Goal: Task Accomplishment & Management: Manage account settings

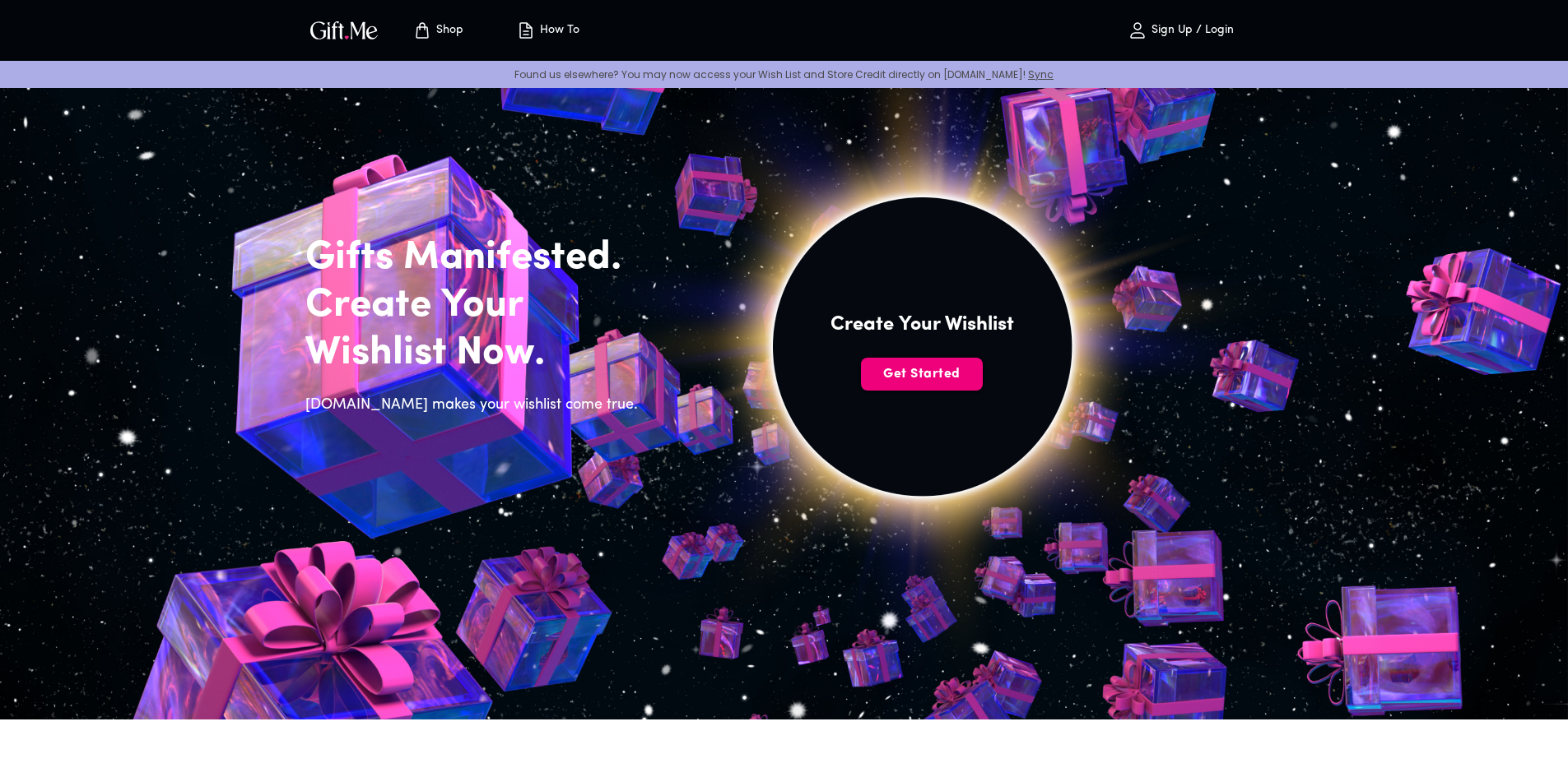
click at [956, 371] on span "Get Started" at bounding box center [921, 374] width 122 height 18
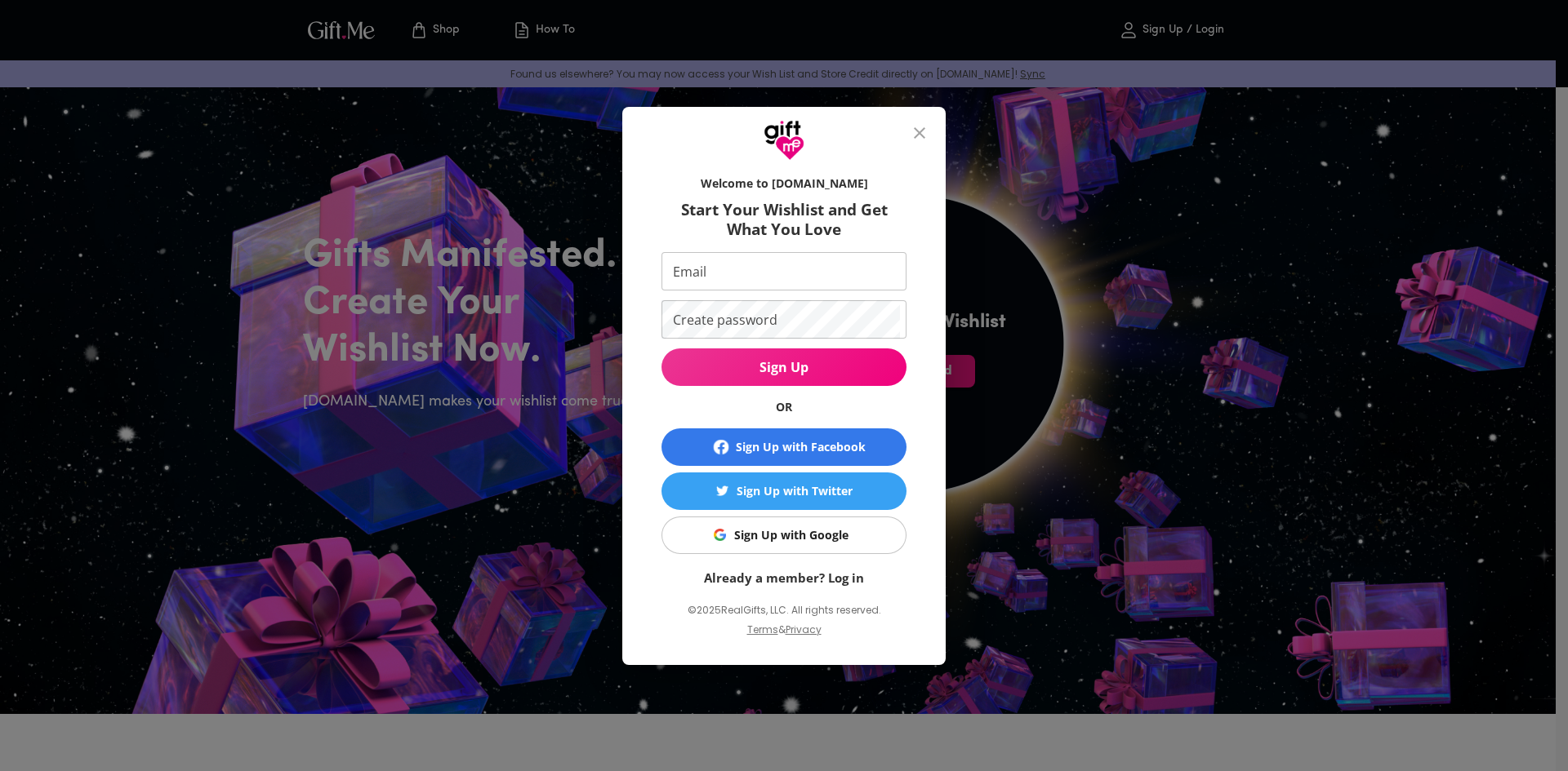
click at [791, 524] on button "Sign Up with Google" at bounding box center [784, 535] width 245 height 37
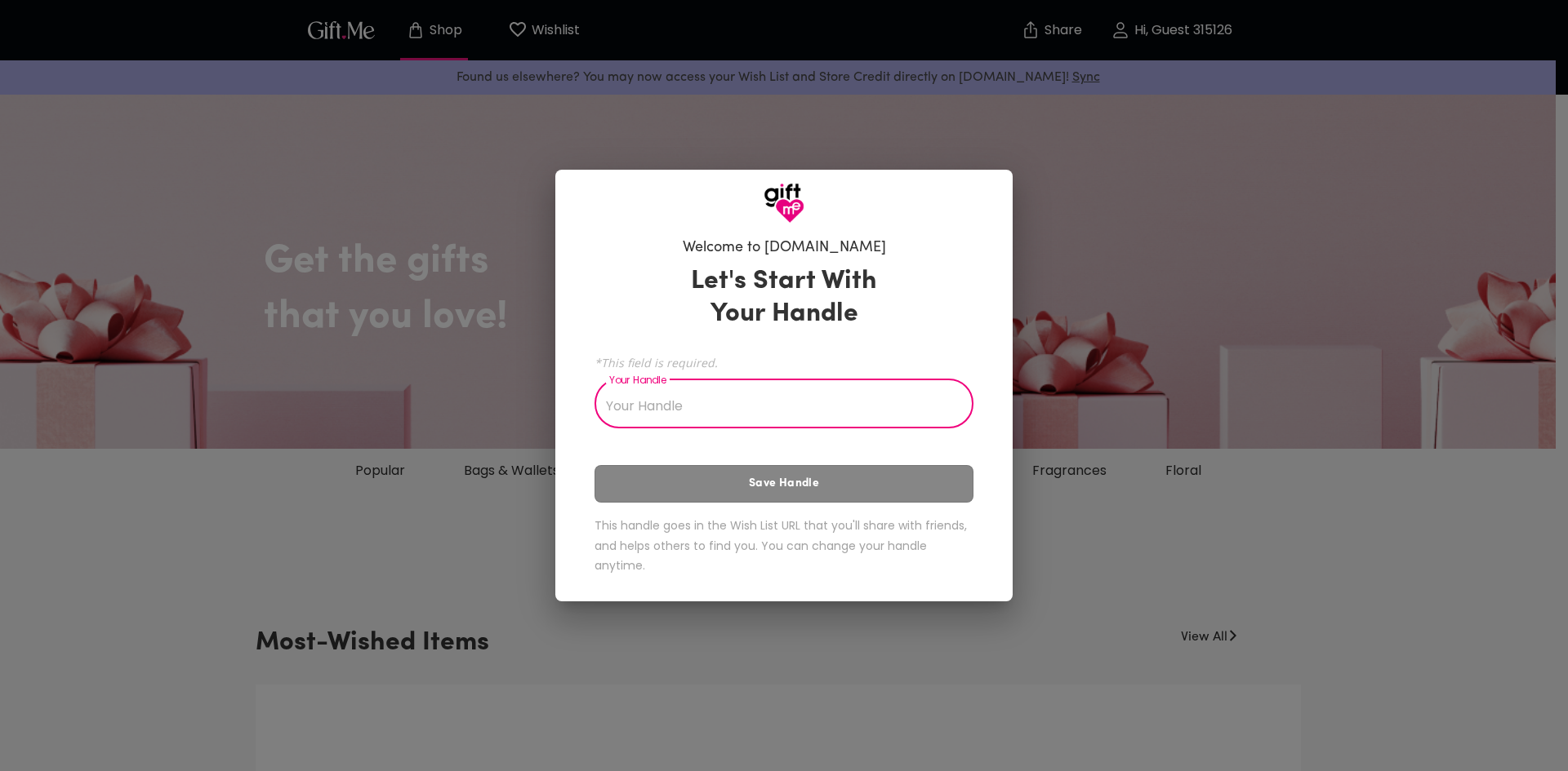
click at [668, 392] on input "Your Handle" at bounding box center [775, 405] width 361 height 46
type input "stanislav"
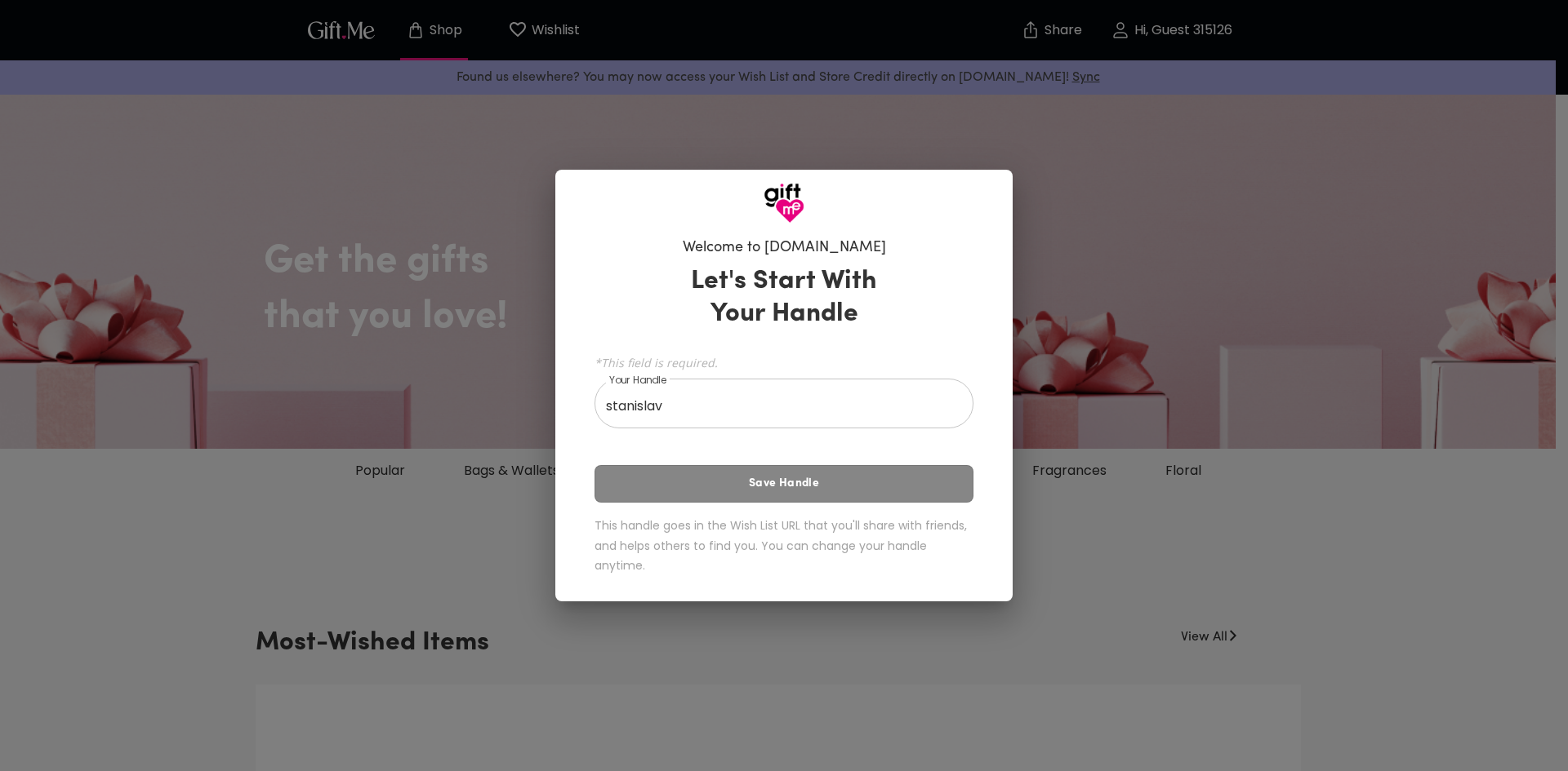
click at [738, 481] on div "Let's Start With Your Handle *This field is required. Your Handle stanislav You…" at bounding box center [784, 423] width 379 height 331
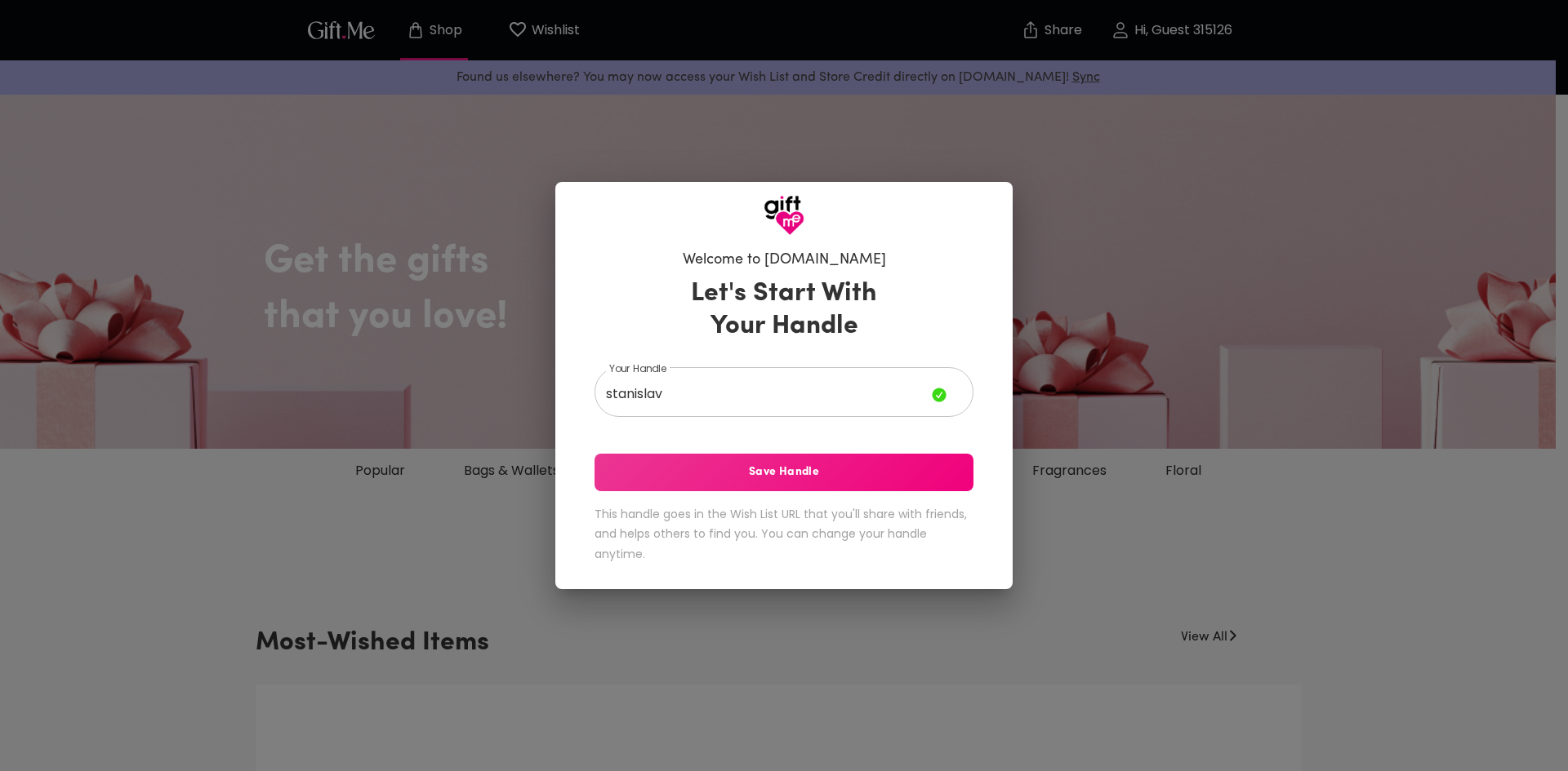
click at [741, 477] on span "Save Handle" at bounding box center [784, 472] width 379 height 18
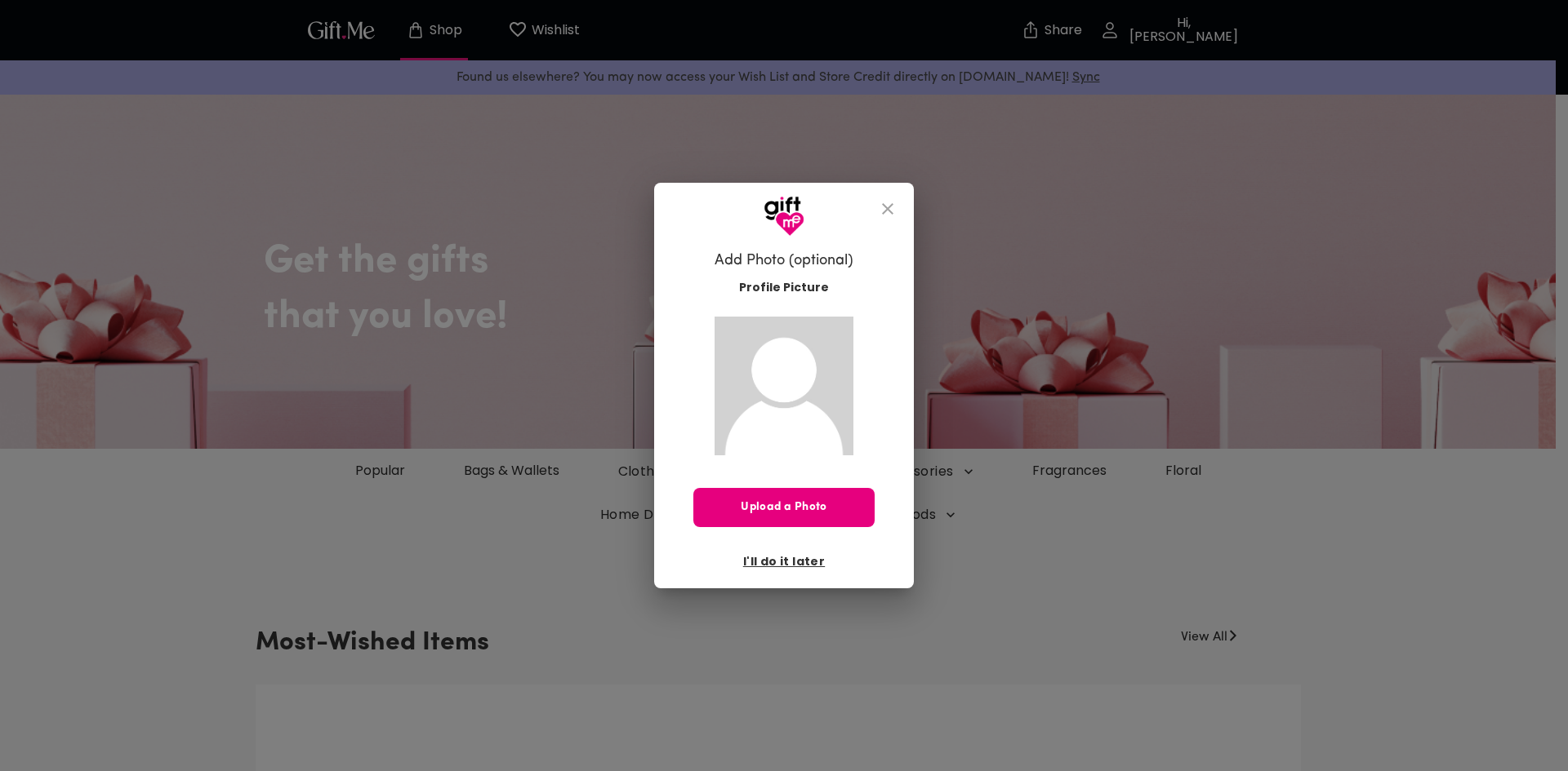
click at [882, 202] on icon "close" at bounding box center [888, 208] width 20 height 20
